Goal: Transaction & Acquisition: Purchase product/service

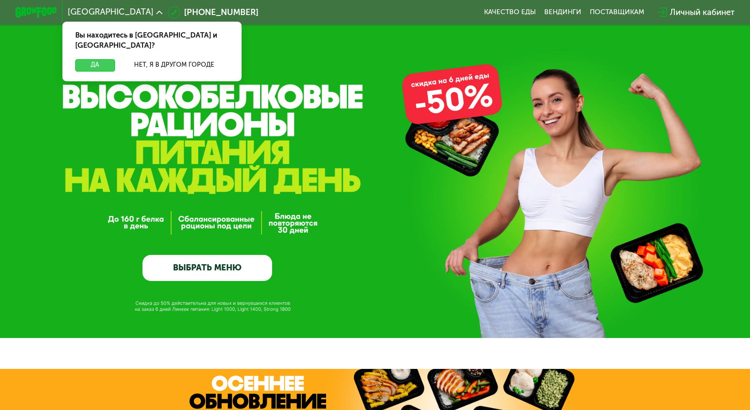
click at [115, 59] on button "Да" at bounding box center [95, 65] width 40 height 12
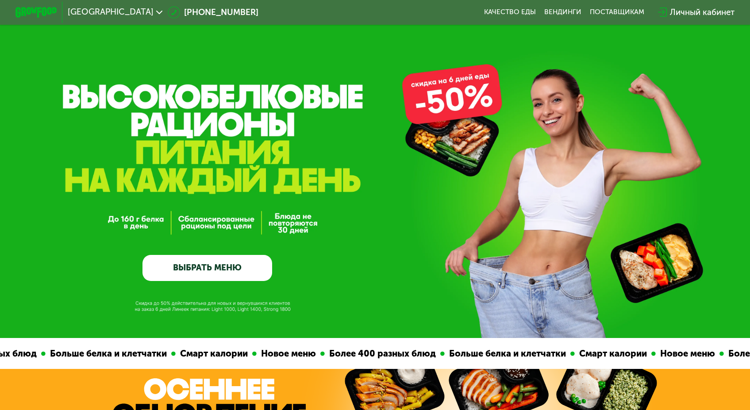
click at [278, 275] on div "GrowFood — доставка правильного питания ВЫБРАТЬ МЕНЮ" at bounding box center [375, 200] width 750 height 161
click at [257, 272] on link "ВЫБРАТЬ МЕНЮ" at bounding box center [207, 268] width 130 height 26
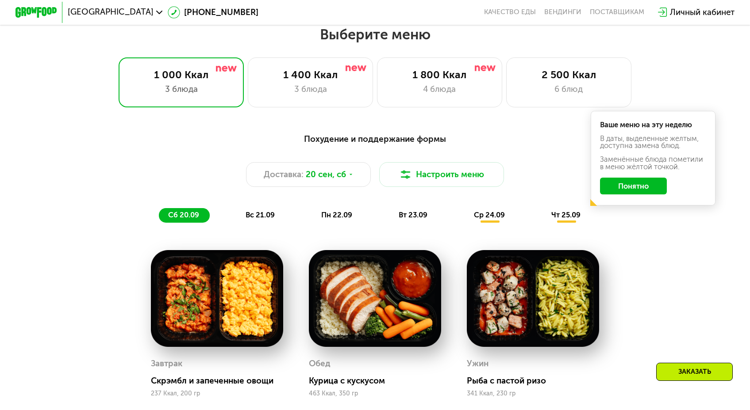
scroll to position [657, 0]
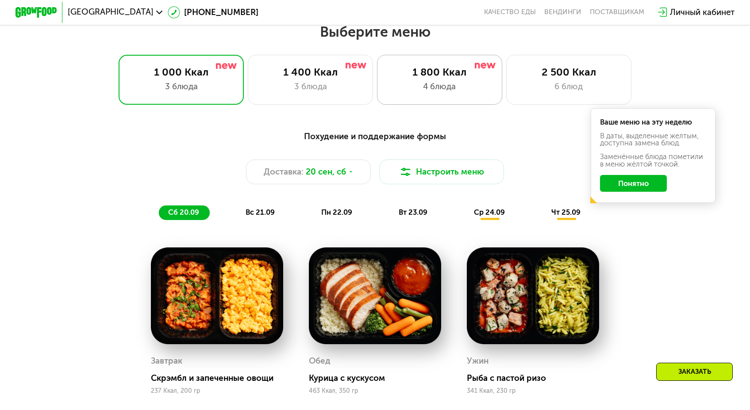
click at [452, 73] on div "1 800 Ккал 4 блюда" at bounding box center [439, 80] width 125 height 50
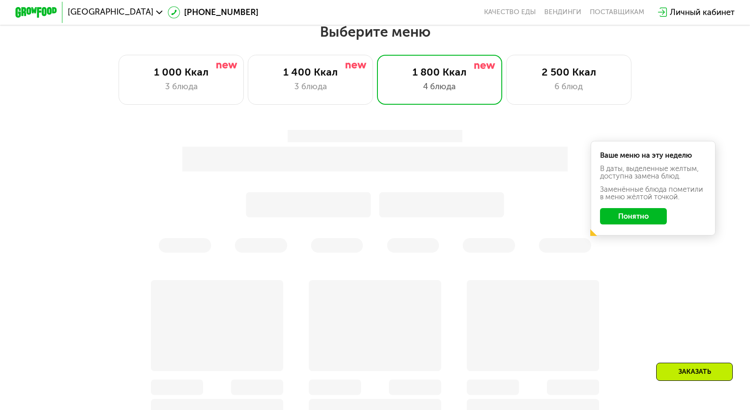
click at [594, 192] on div "Ваше меню на эту неделю В даты, выделенные желтым, доступна замена блюд. Заменё…" at bounding box center [375, 191] width 629 height 135
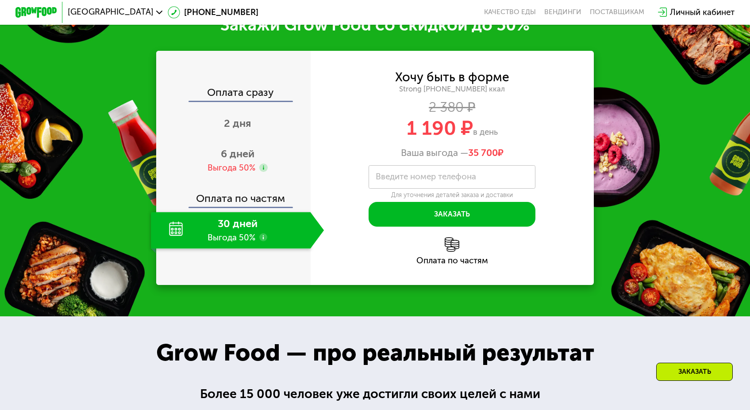
scroll to position [1217, 0]
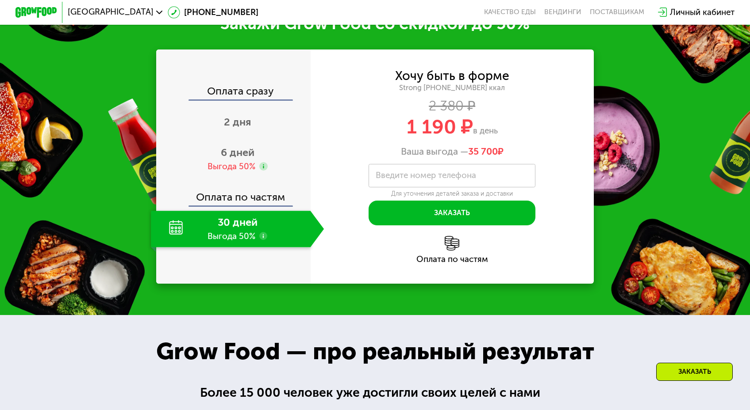
drag, startPoint x: 454, startPoint y: 127, endPoint x: 500, endPoint y: 130, distance: 46.0
click at [500, 146] on div "Ваша выгода — 35 700 ₽" at bounding box center [451, 151] width 283 height 11
drag, startPoint x: 394, startPoint y: 106, endPoint x: 444, endPoint y: 104, distance: 50.9
click at [444, 117] on div "1 190 ₽ в день" at bounding box center [451, 127] width 283 height 20
click at [254, 146] on span "6 дней" at bounding box center [238, 152] width 34 height 12
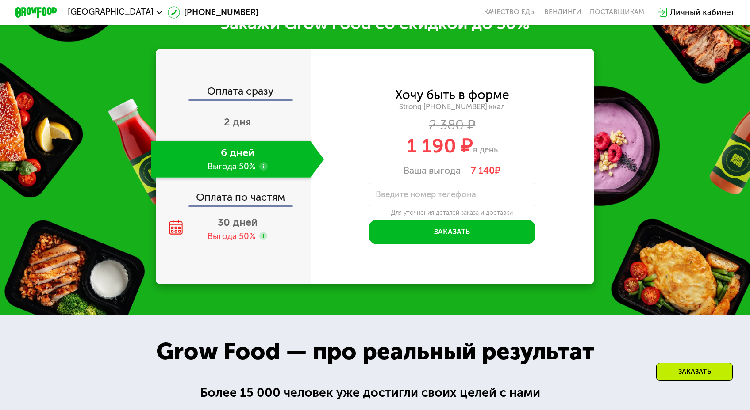
click at [256, 105] on div "2 дня" at bounding box center [237, 123] width 173 height 36
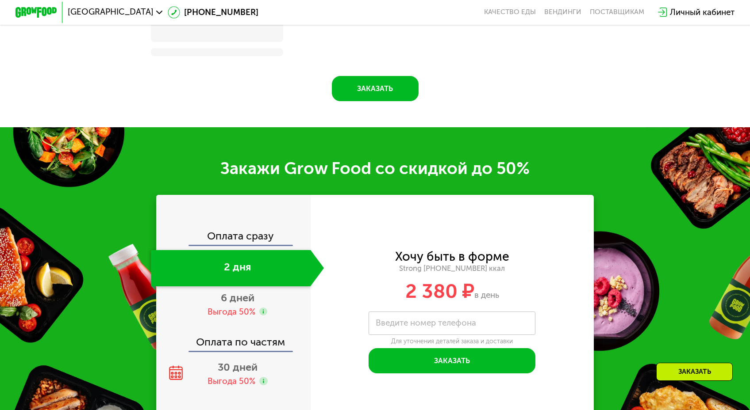
scroll to position [1261, 0]
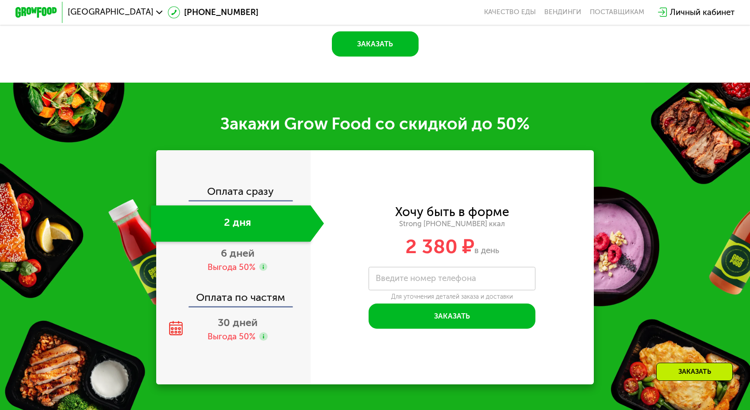
click at [259, 187] on div "Оплата сразу" at bounding box center [233, 194] width 153 height 14
click at [261, 187] on div "Оплата сразу" at bounding box center [233, 194] width 153 height 14
